Goal: Book appointment/travel/reservation

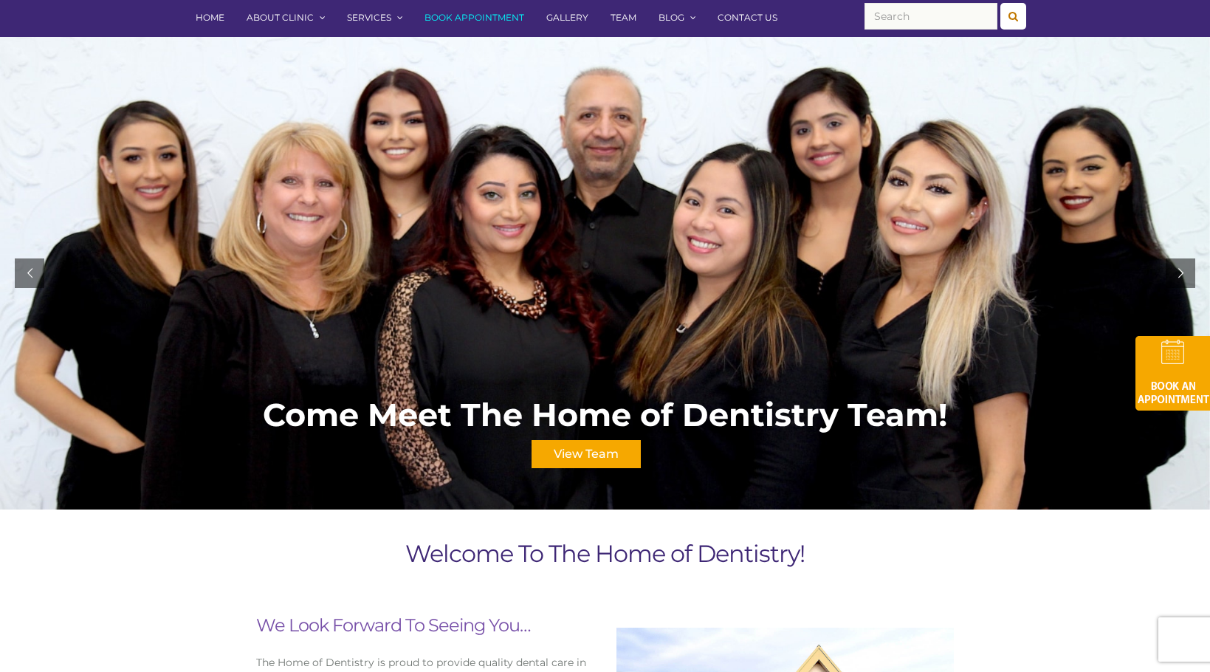
scroll to position [72, 0]
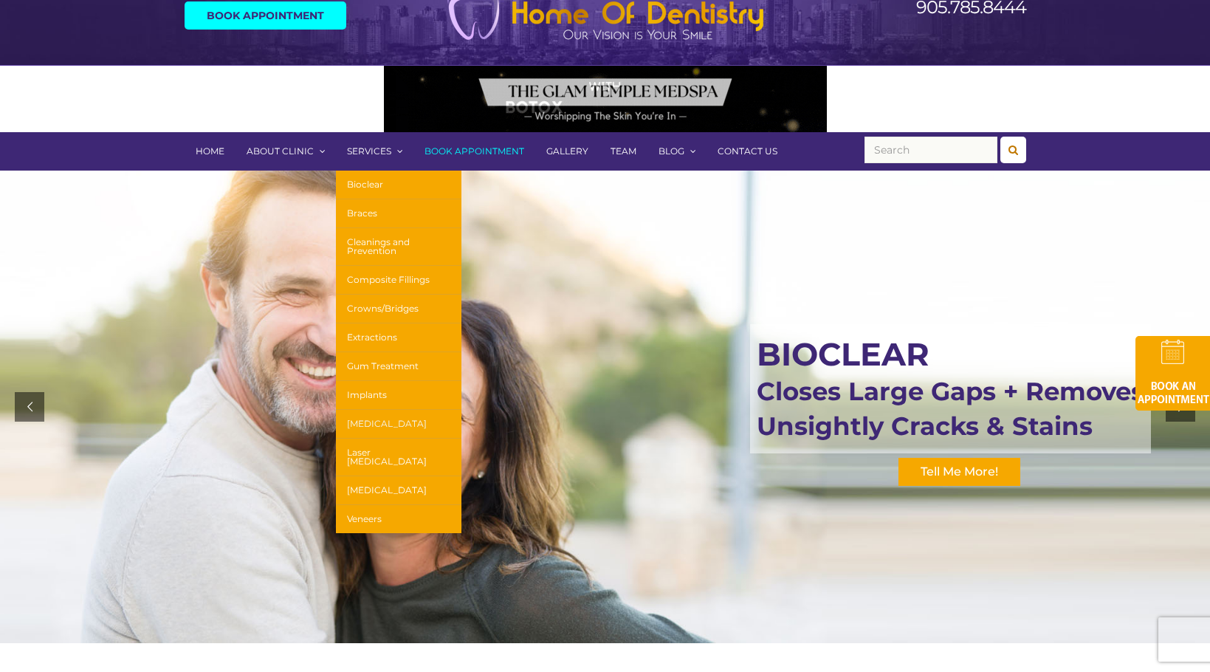
click at [363, 423] on link "[MEDICAL_DATA]" at bounding box center [399, 424] width 126 height 29
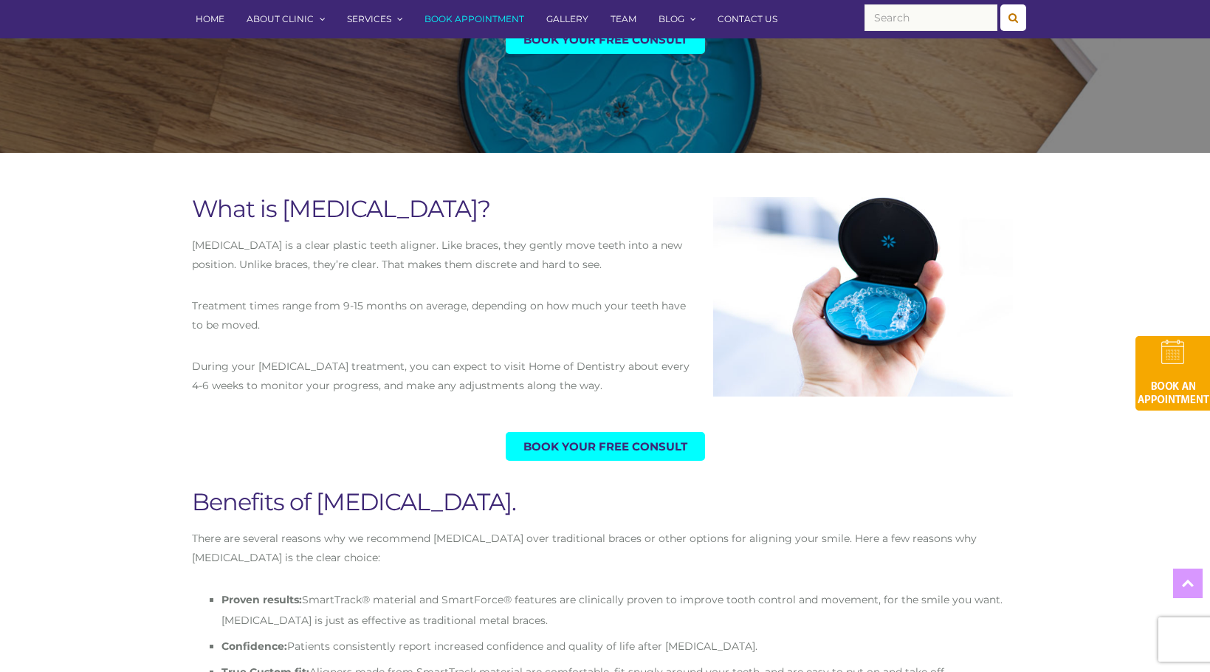
scroll to position [369, 0]
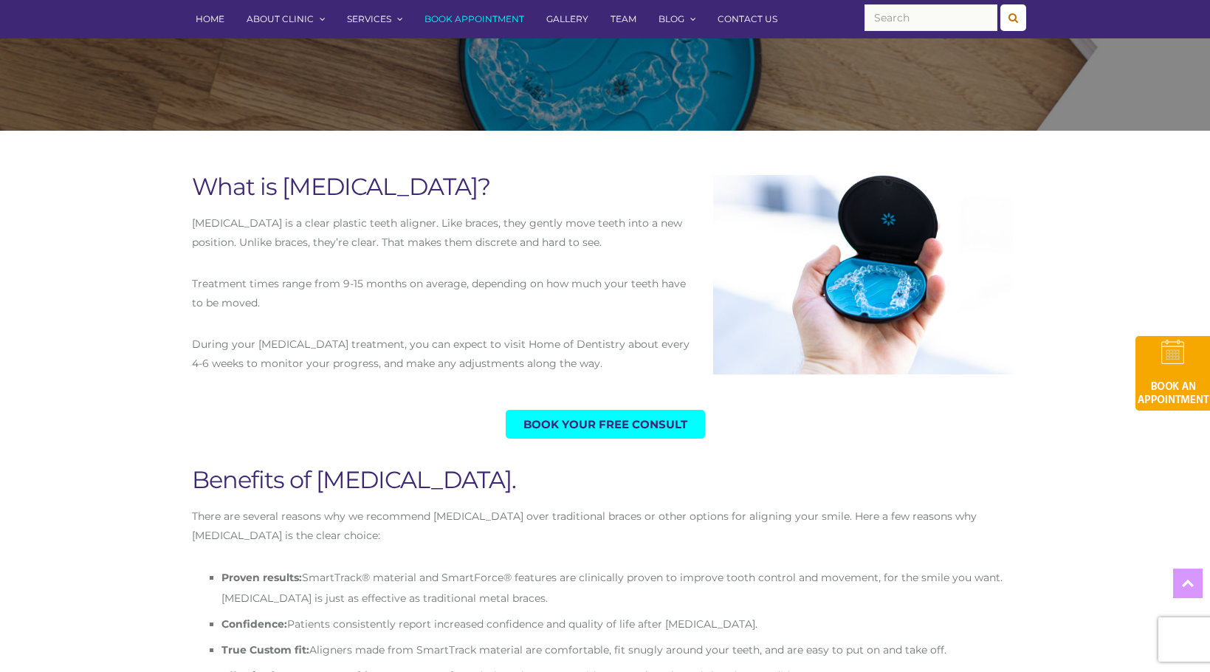
click at [617, 420] on span "Book Your Free Consult" at bounding box center [606, 424] width 164 height 11
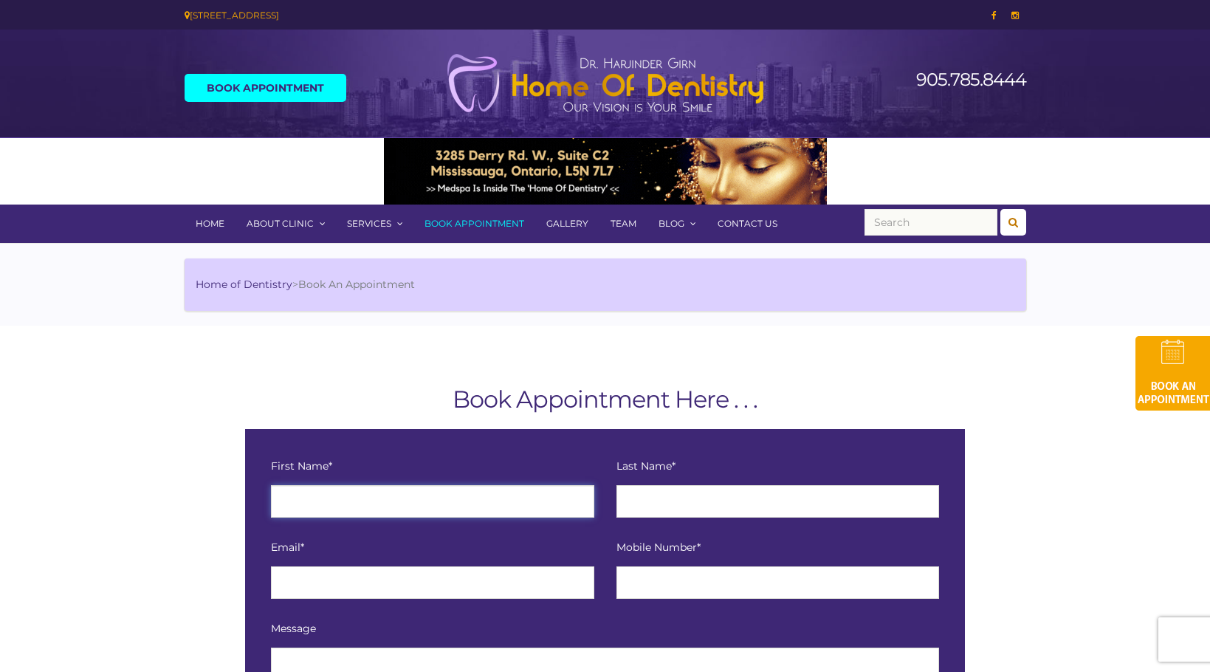
click at [482, 491] on input "text" at bounding box center [432, 501] width 323 height 32
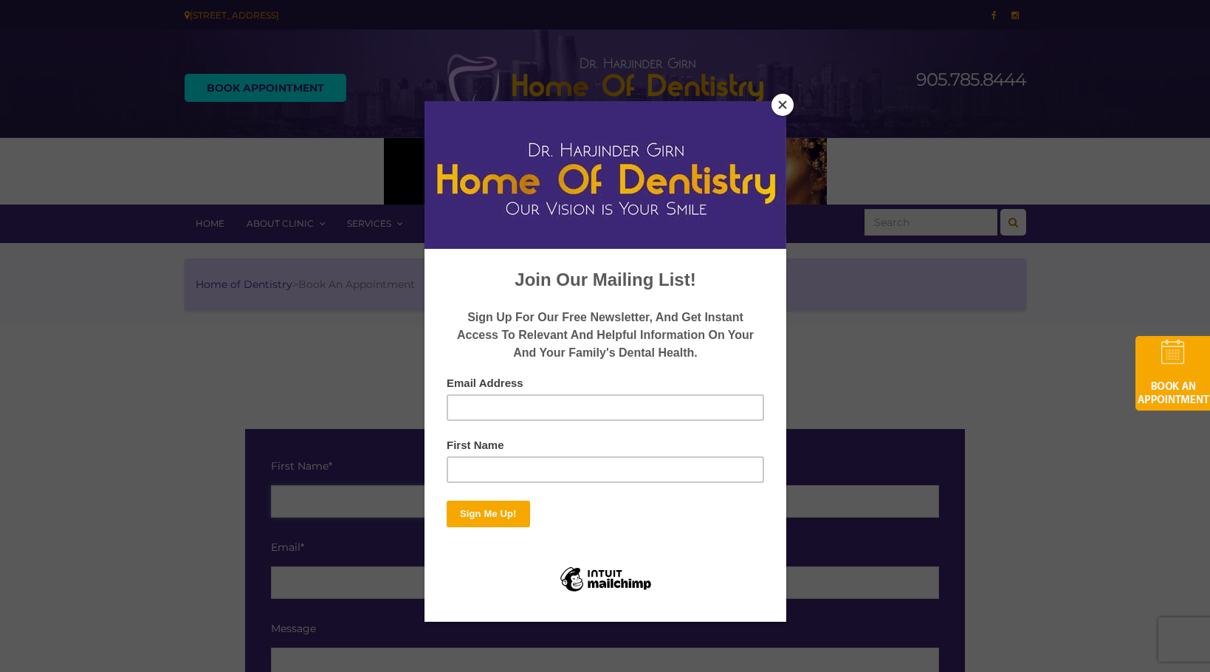
type input "Prakash"
type input "Pathmanathan"
type input "prakashpath@gmail.com"
type input "6478691459"
click at [369, 540] on div at bounding box center [605, 336] width 1210 height 672
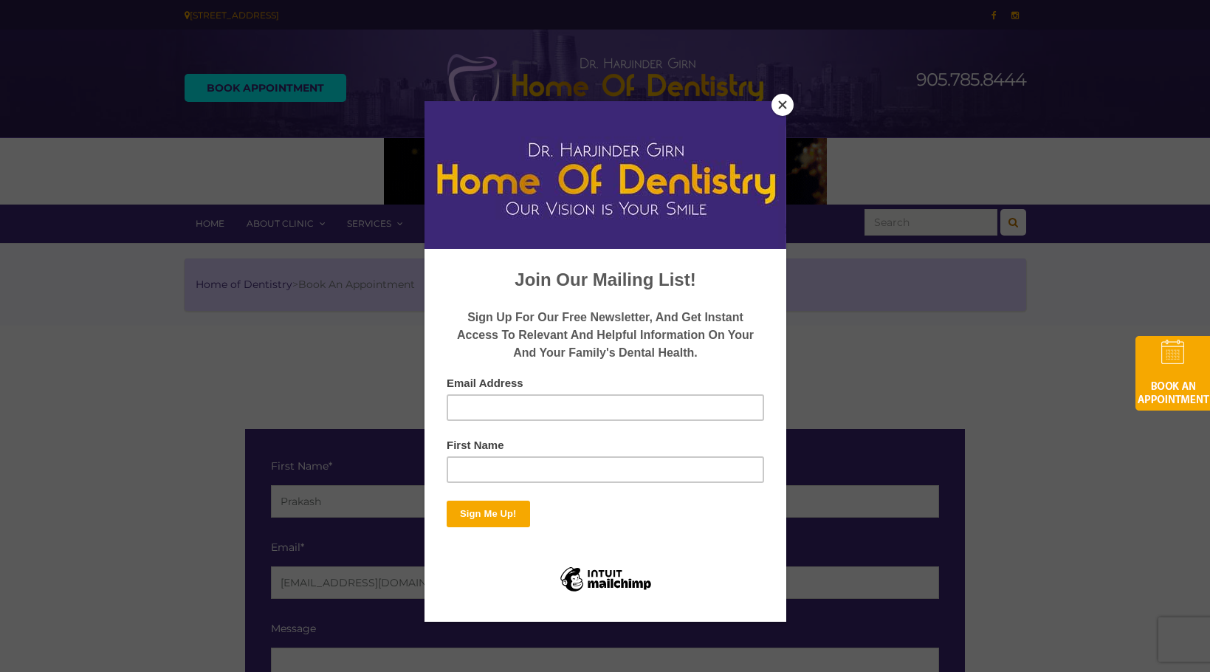
click at [780, 108] on button "Close" at bounding box center [783, 105] width 22 height 22
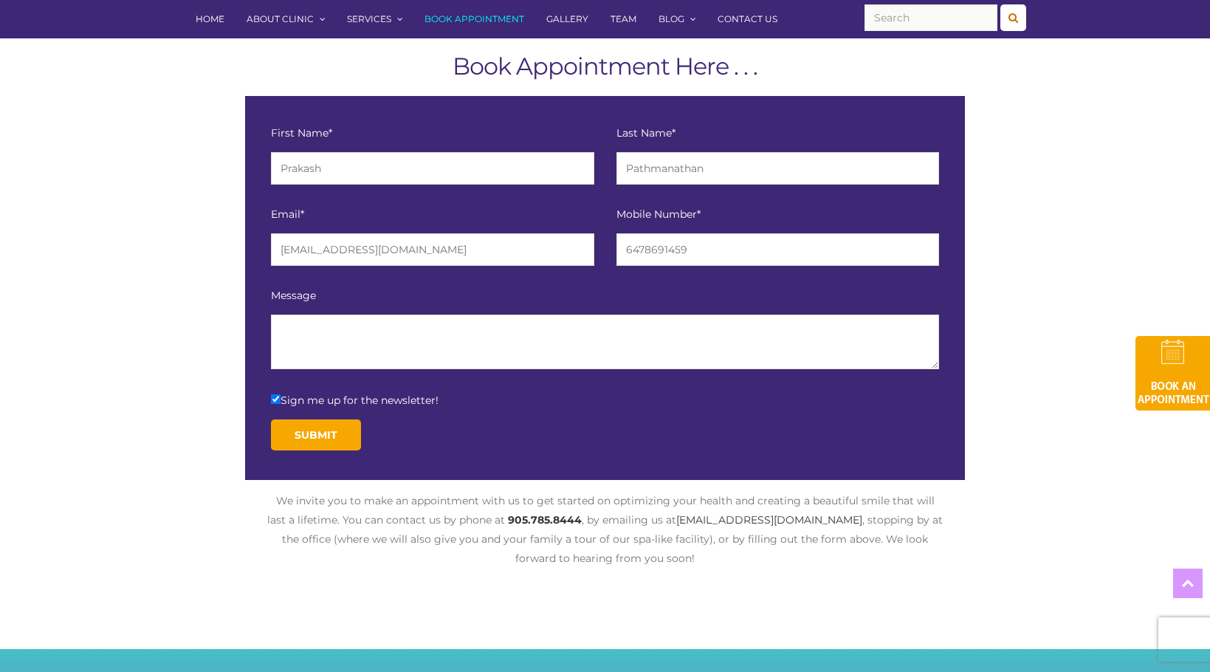
scroll to position [295, 0]
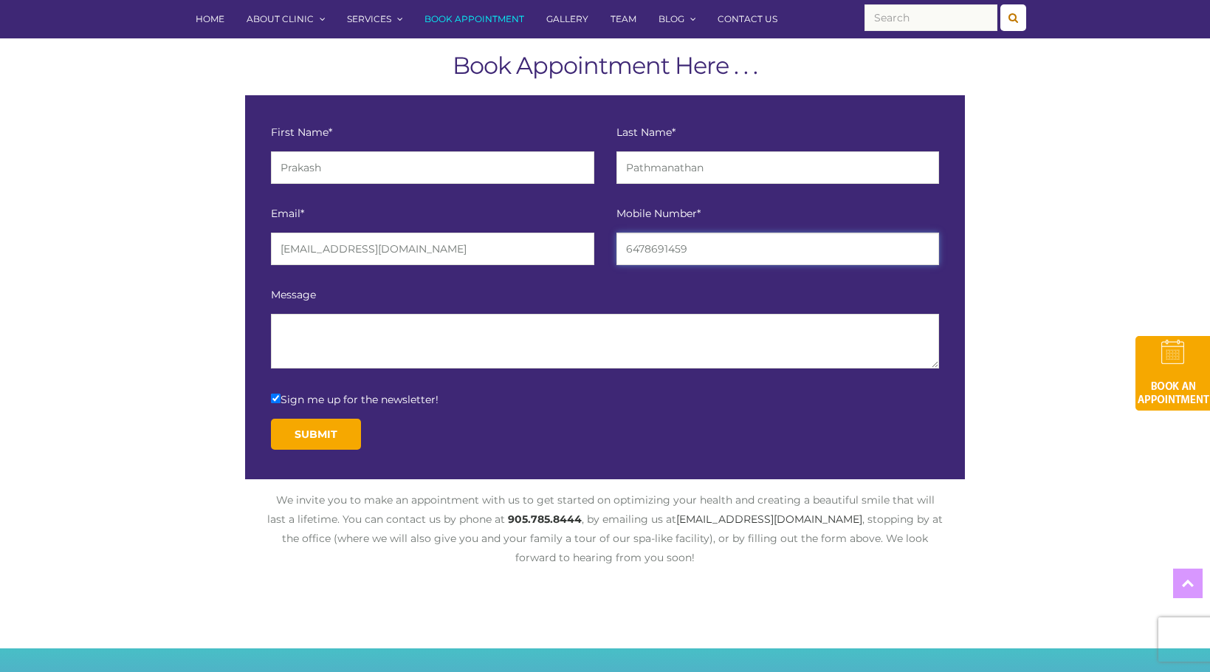
click at [645, 251] on input "6478691459" at bounding box center [778, 249] width 323 height 32
click at [663, 250] on input "6478691459" at bounding box center [778, 249] width 323 height 32
click at [605, 391] on div "Sign me up for the newsletter!" at bounding box center [605, 405] width 690 height 28
